Goal: Register for event/course

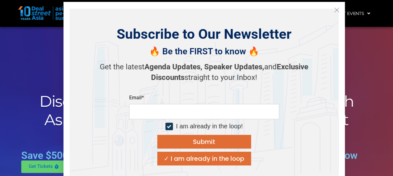
click at [337, 10] on icon "Close" at bounding box center [337, 10] width 6 height 6
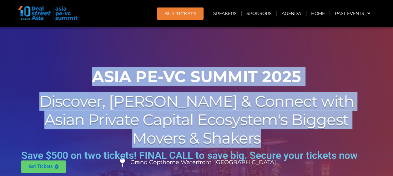
drag, startPoint x: 92, startPoint y: 75, endPoint x: 258, endPoint y: 139, distance: 177.3
click at [258, 139] on div "00 Days 00 Hours 00 Minutes 00 Seconds ASIA PE-VC Summit 2025 Discover, Learn &…" at bounding box center [196, 162] width 356 height 196
click at [107, 71] on h1 "ASIA PE-VC Summit 2025" at bounding box center [197, 76] width 350 height 19
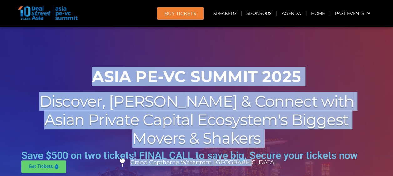
drag, startPoint x: 92, startPoint y: 77, endPoint x: 293, endPoint y: 159, distance: 216.9
click at [293, 159] on div "00 Days 00 Hours 00 Minutes 00 Seconds ASIA PE-VC Summit 2025 Discover, Learn &…" at bounding box center [196, 162] width 356 height 196
click at [293, 159] on li "Grand Copthorne Waterfront, [GEOGRAPHIC_DATA]​" at bounding box center [197, 165] width 350 height 14
click at [261, 160] on li "Grand Copthorne Waterfront, [GEOGRAPHIC_DATA]​" at bounding box center [197, 165] width 350 height 14
click at [259, 162] on span "Grand Copthorne Waterfront, [GEOGRAPHIC_DATA]​" at bounding box center [202, 162] width 147 height 7
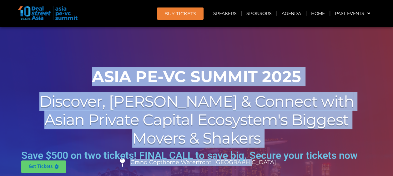
drag, startPoint x: 262, startPoint y: 162, endPoint x: 92, endPoint y: 72, distance: 192.6
click at [92, 72] on div "00 Days 00 Hours 00 Minutes 00 Seconds ASIA PE-VC Summit 2025 Discover, Learn &…" at bounding box center [196, 162] width 356 height 196
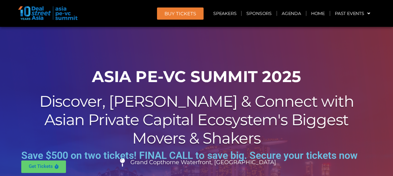
drag, startPoint x: 92, startPoint y: 72, endPoint x: 38, endPoint y: 42, distance: 61.9
click at [38, 42] on div at bounding box center [196, 143] width 393 height 233
